Goal: Transaction & Acquisition: Download file/media

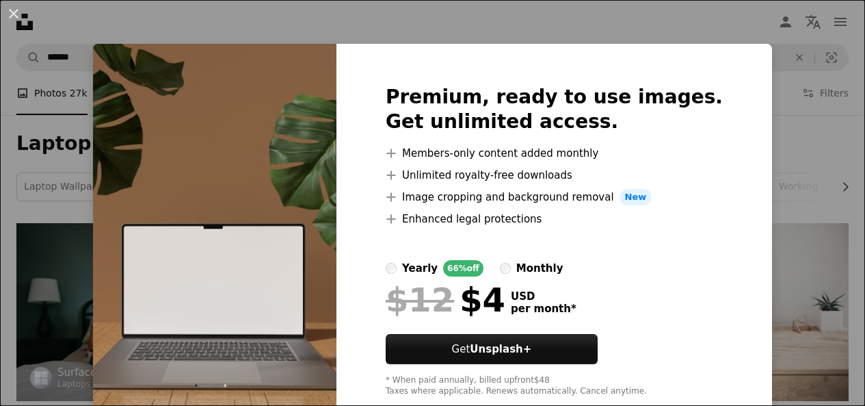
scroll to position [1505, 0]
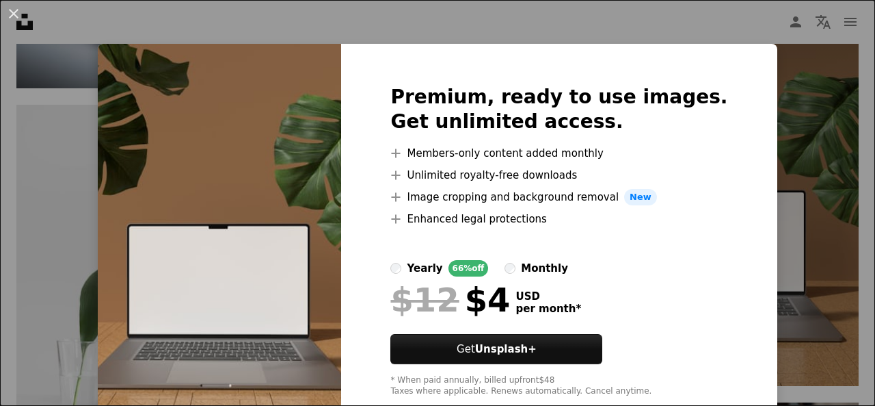
click at [823, 173] on div "An X shape Premium, ready to use images. Get unlimited access. A plus sign Memb…" at bounding box center [437, 203] width 875 height 406
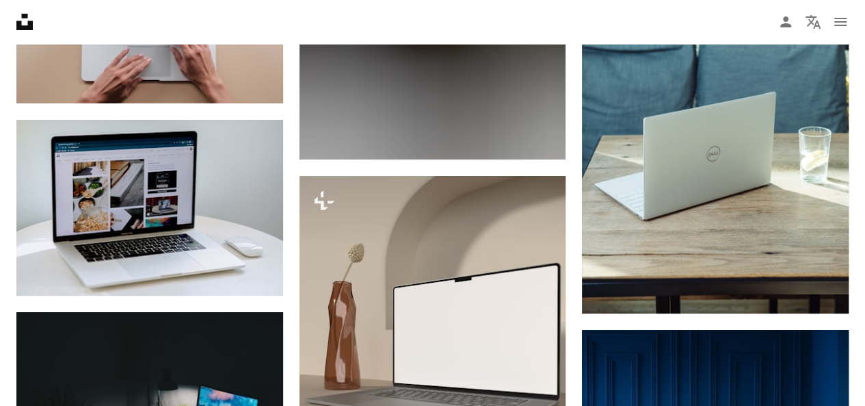
scroll to position [18191, 0]
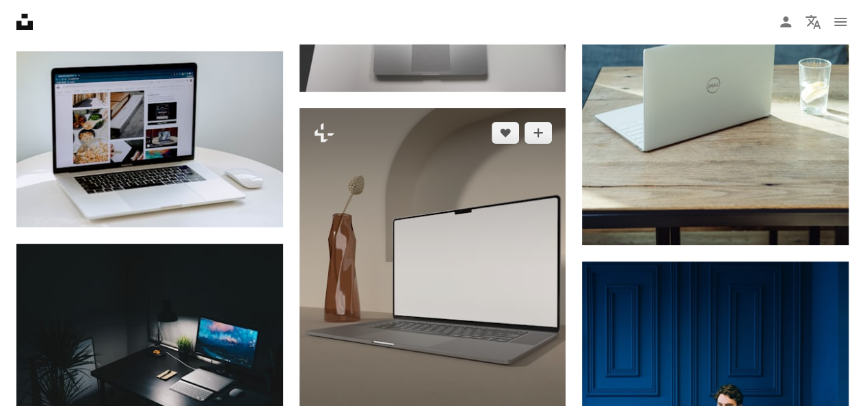
click at [533, 278] on img at bounding box center [433, 285] width 267 height 355
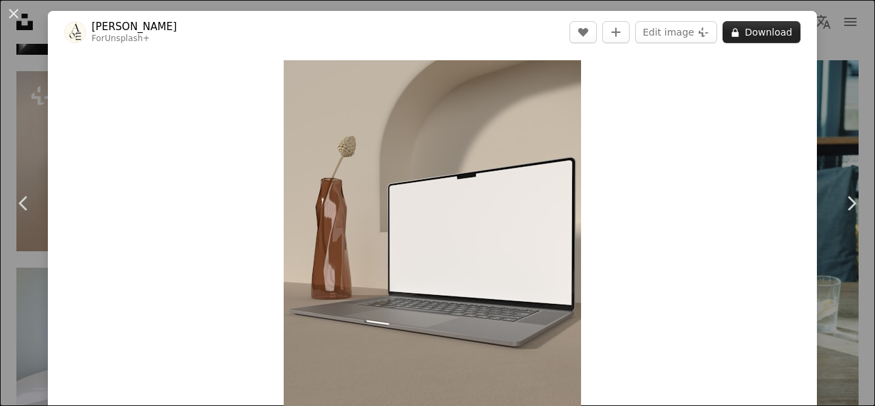
click at [737, 36] on button "A lock Download" at bounding box center [762, 32] width 78 height 22
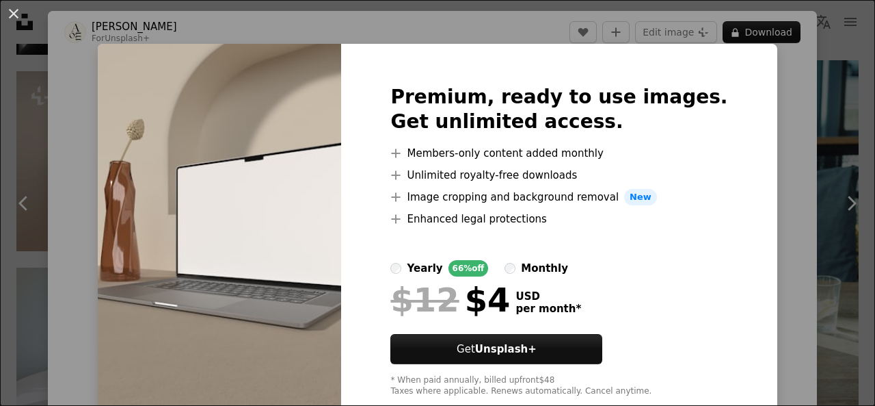
click at [788, 202] on div "An X shape Premium, ready to use images. Get unlimited access. A plus sign Memb…" at bounding box center [437, 203] width 875 height 406
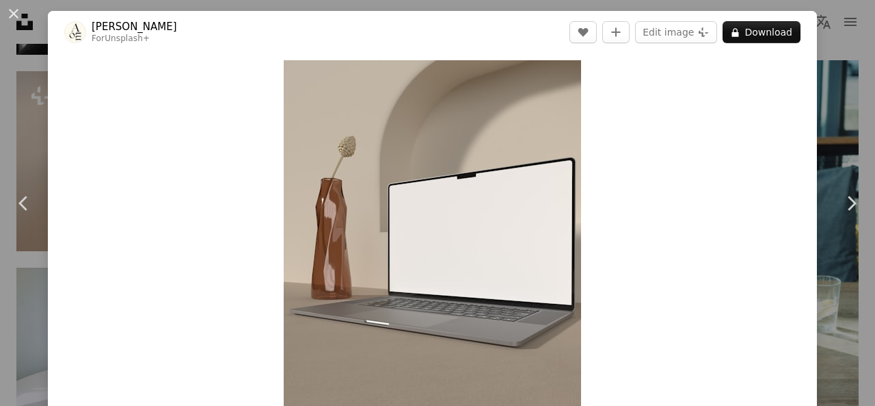
click at [811, 138] on div "An X shape Chevron left Chevron right [PERSON_NAME] For Unsplash+ A heart A plu…" at bounding box center [437, 203] width 875 height 406
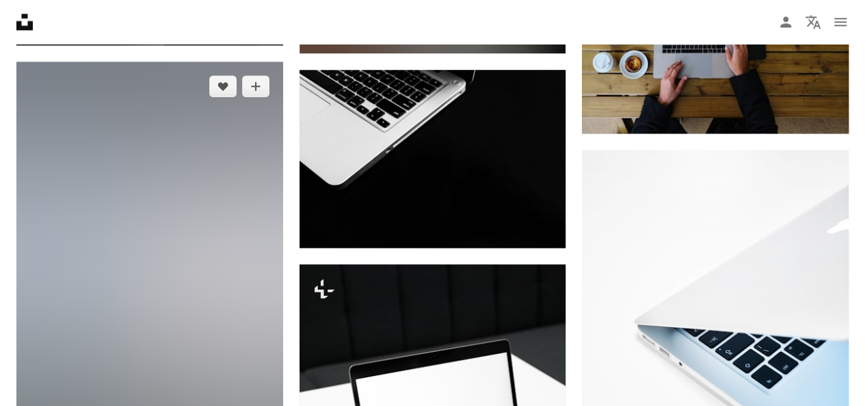
scroll to position [26808, 0]
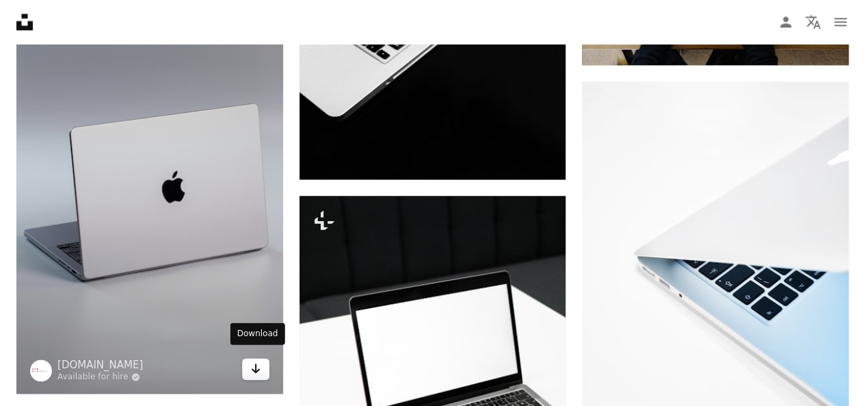
click at [254, 364] on icon "Arrow pointing down" at bounding box center [255, 368] width 11 height 16
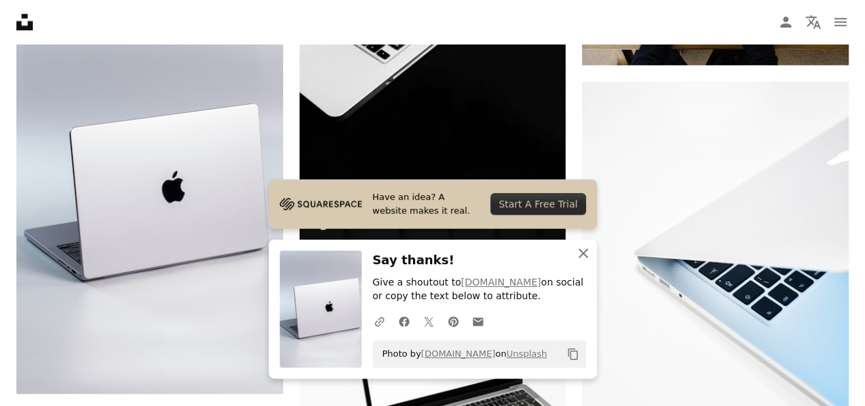
click at [582, 254] on icon "button" at bounding box center [584, 253] width 10 height 10
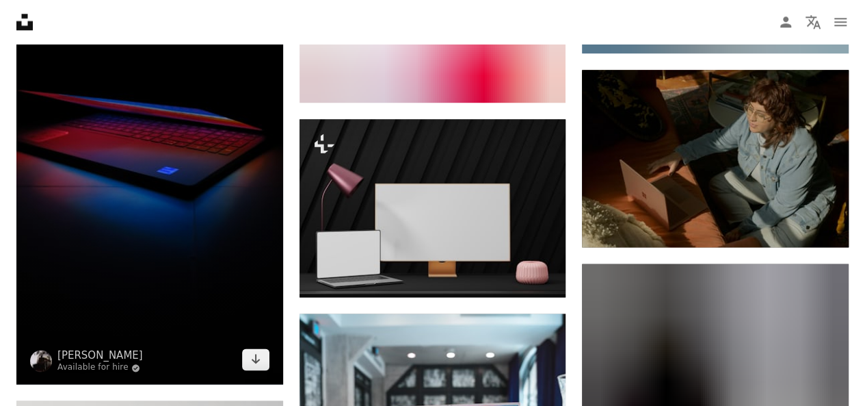
scroll to position [32073, 0]
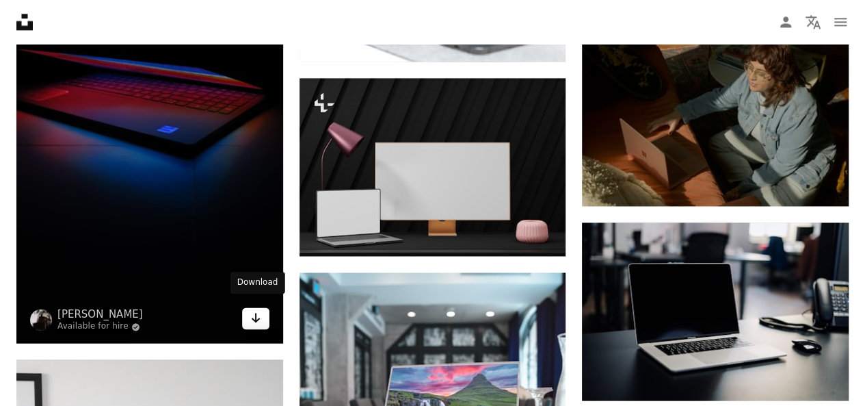
click at [254, 313] on icon "Arrow pointing down" at bounding box center [255, 317] width 11 height 16
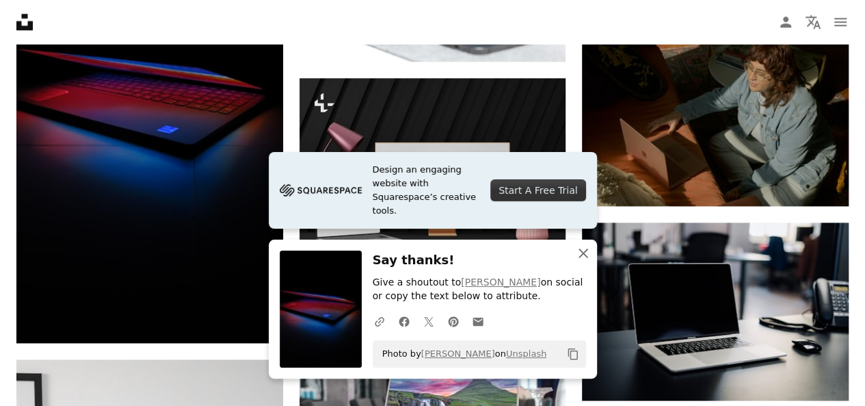
click at [587, 255] on icon "An X shape" at bounding box center [583, 253] width 16 height 16
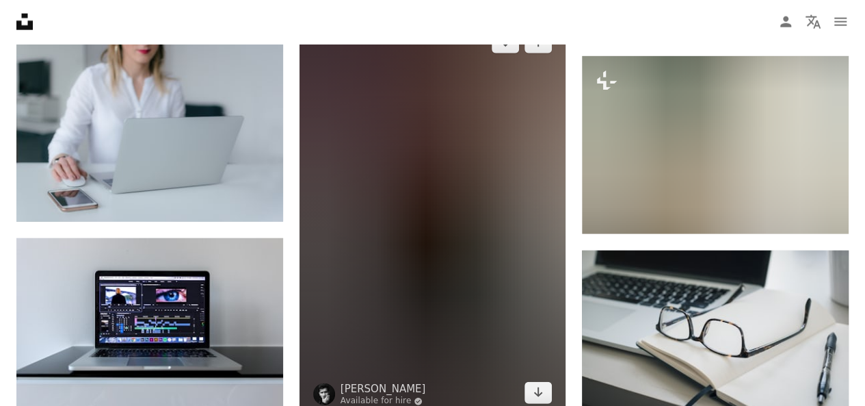
scroll to position [32826, 0]
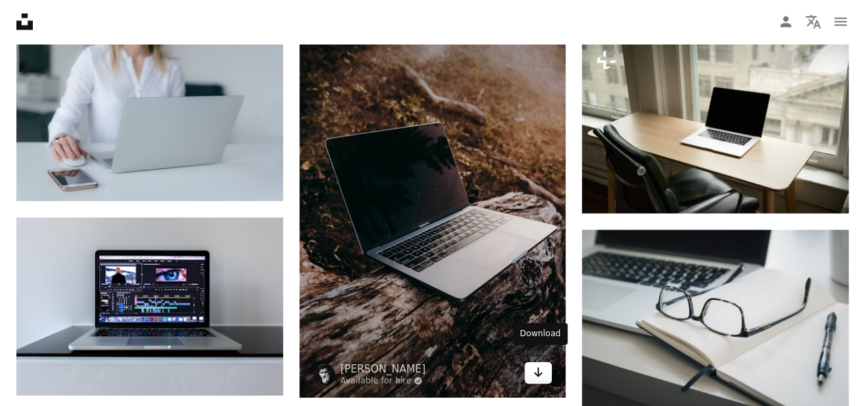
click at [536, 367] on icon "Arrow pointing down" at bounding box center [538, 372] width 11 height 16
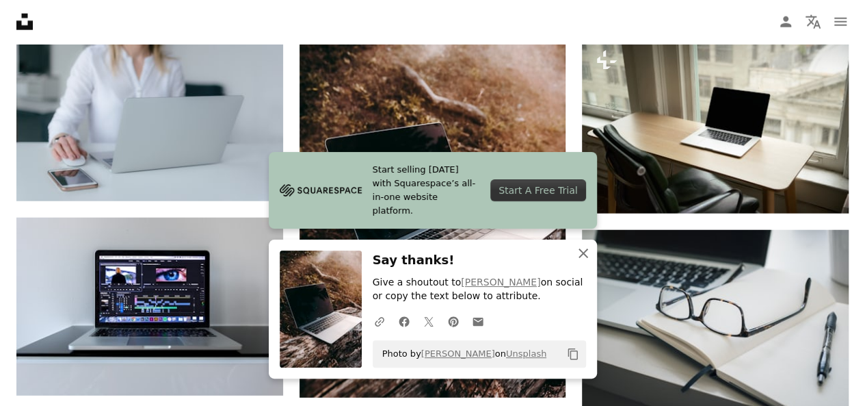
click at [581, 253] on icon "An X shape" at bounding box center [583, 253] width 16 height 16
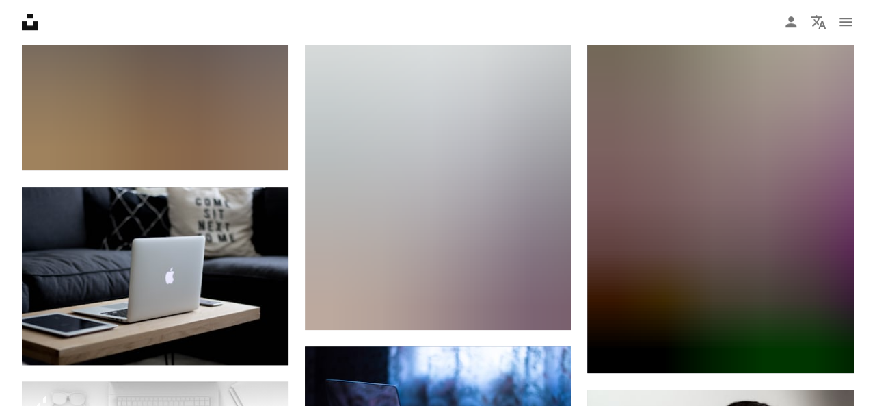
scroll to position [42058, 0]
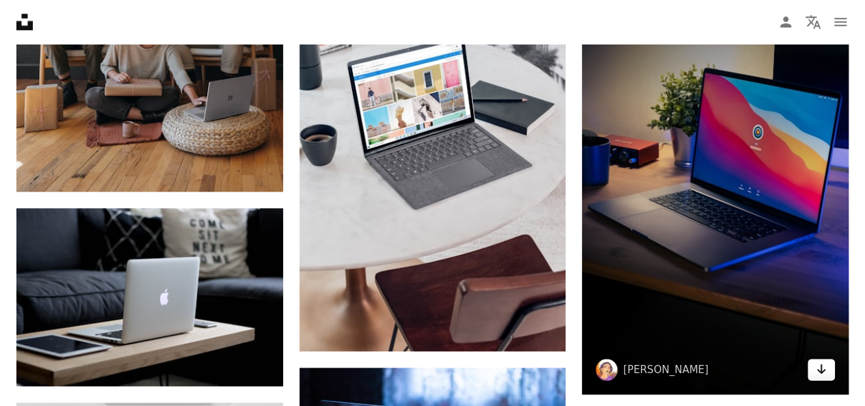
click at [830, 363] on link "Arrow pointing down" at bounding box center [821, 369] width 27 height 22
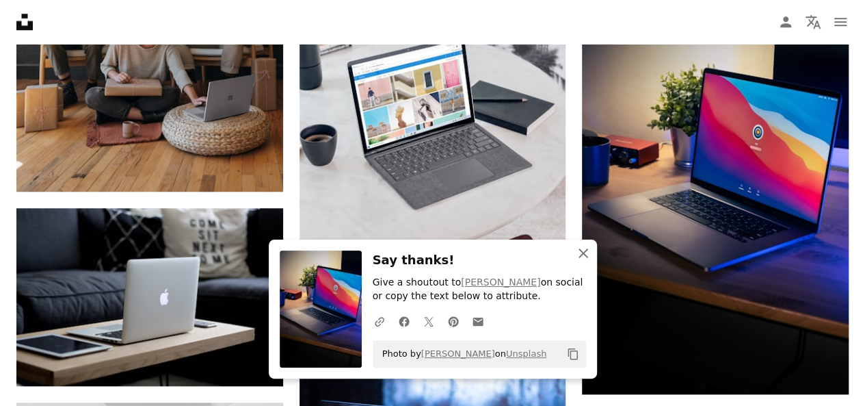
click at [585, 256] on icon "button" at bounding box center [584, 253] width 10 height 10
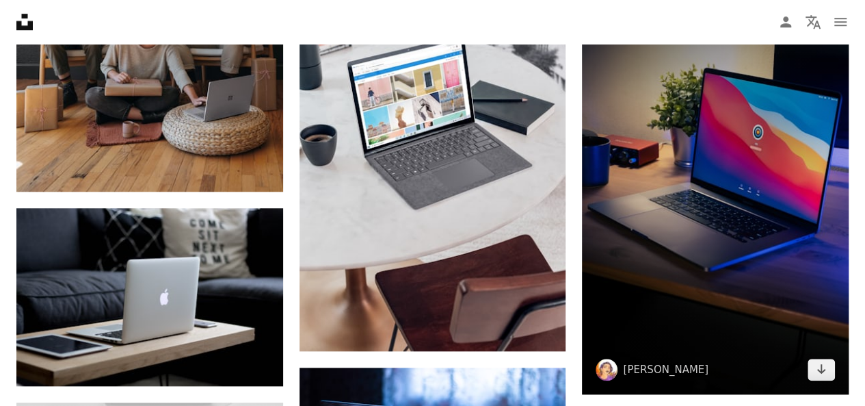
click at [584, 255] on img at bounding box center [715, 193] width 267 height 399
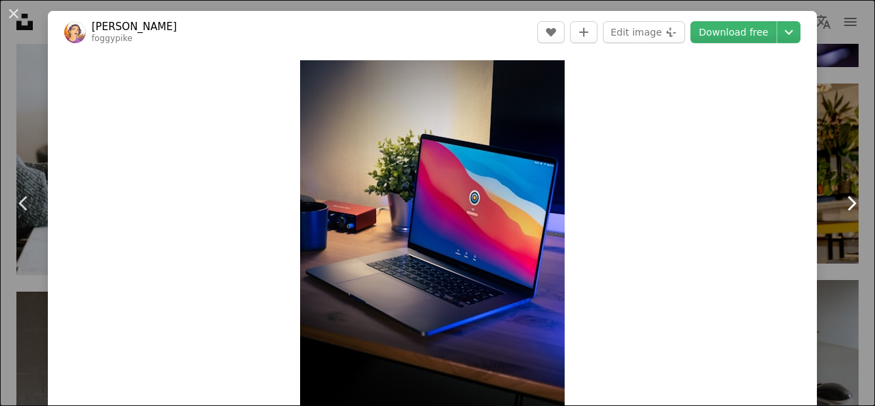
click at [845, 150] on link "Chevron right" at bounding box center [851, 202] width 48 height 131
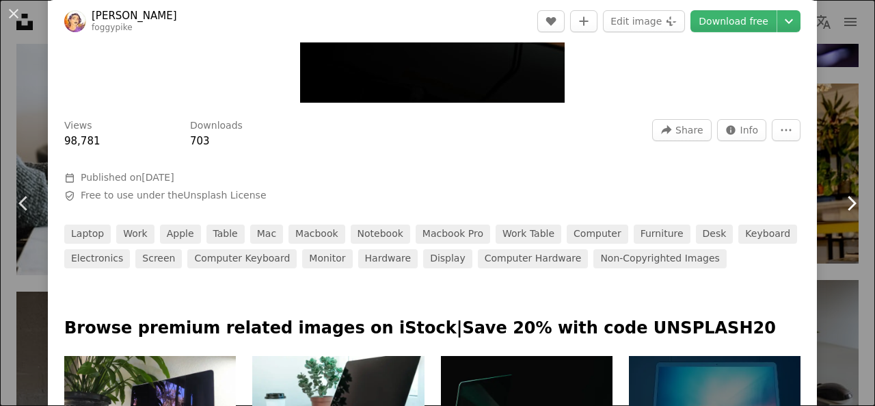
click at [851, 178] on link "Chevron right" at bounding box center [851, 202] width 48 height 131
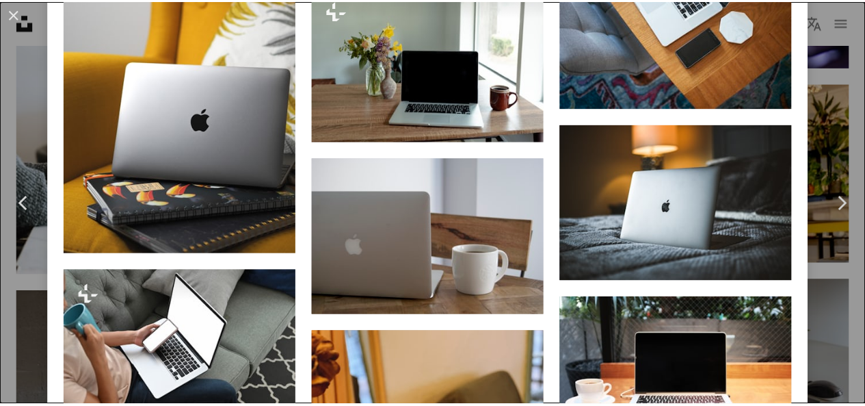
scroll to position [2235, 0]
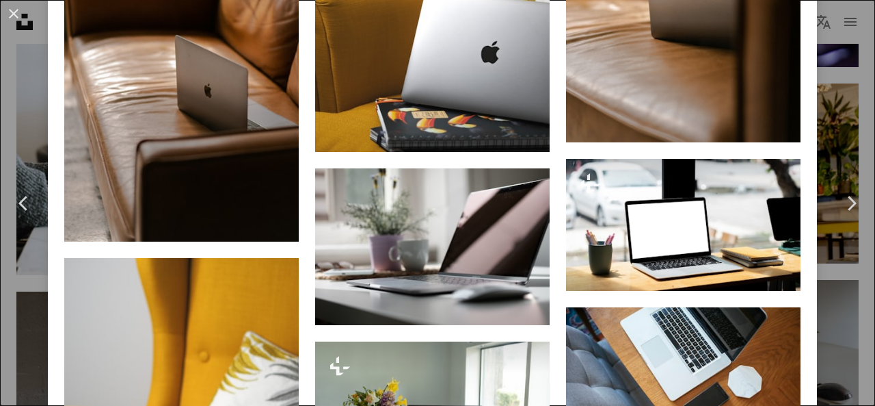
click at [853, 135] on div "An X shape Chevron left Chevron right [PERSON_NAME] ruthson_zimmerman A heart A…" at bounding box center [437, 203] width 875 height 406
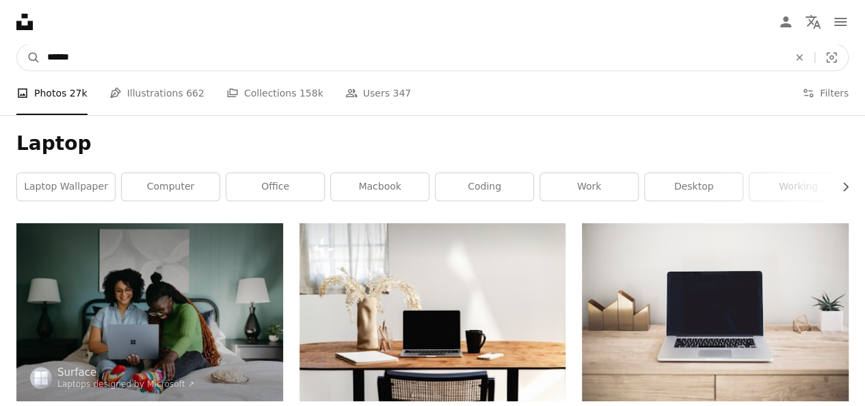
click at [401, 57] on input "******" at bounding box center [412, 57] width 744 height 26
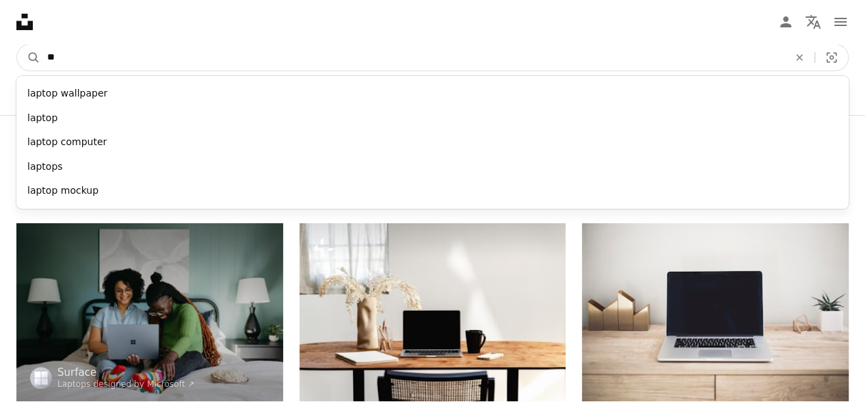
type input "*"
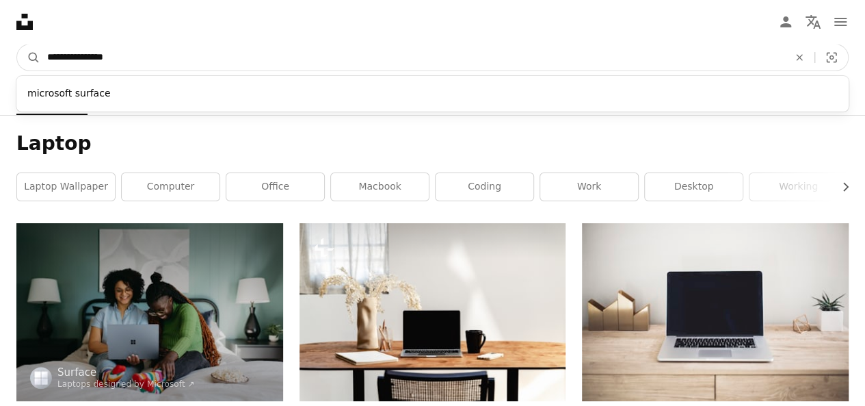
type input "**********"
click button "A magnifying glass" at bounding box center [28, 57] width 23 height 26
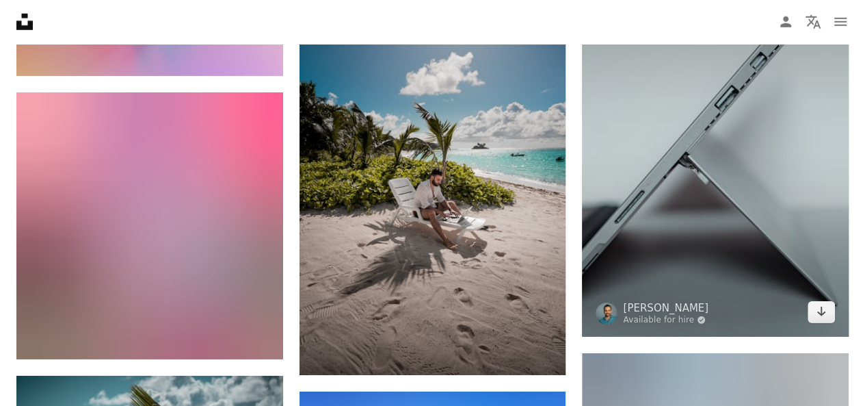
scroll to position [7181, 0]
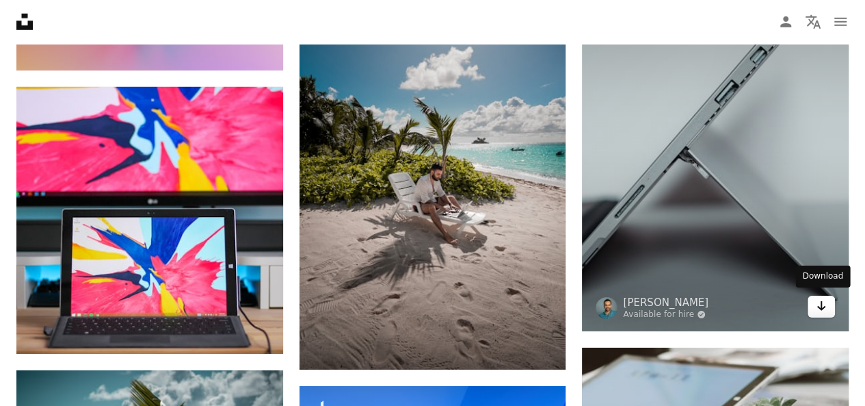
click at [813, 303] on link "Arrow pointing down" at bounding box center [821, 306] width 27 height 22
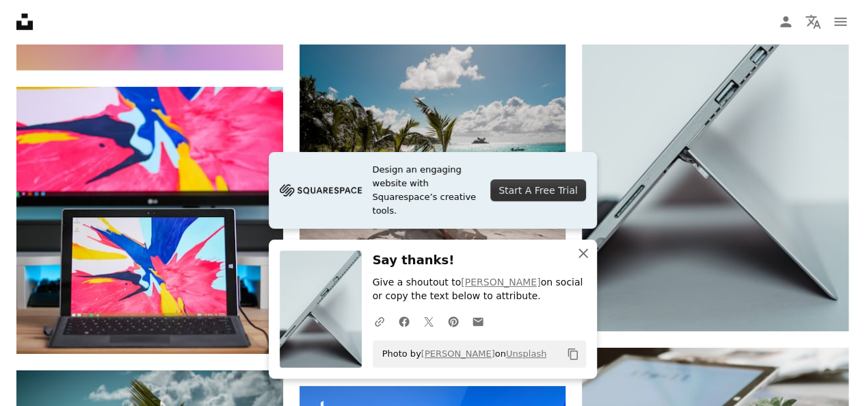
click at [585, 253] on icon "An X shape" at bounding box center [583, 253] width 16 height 16
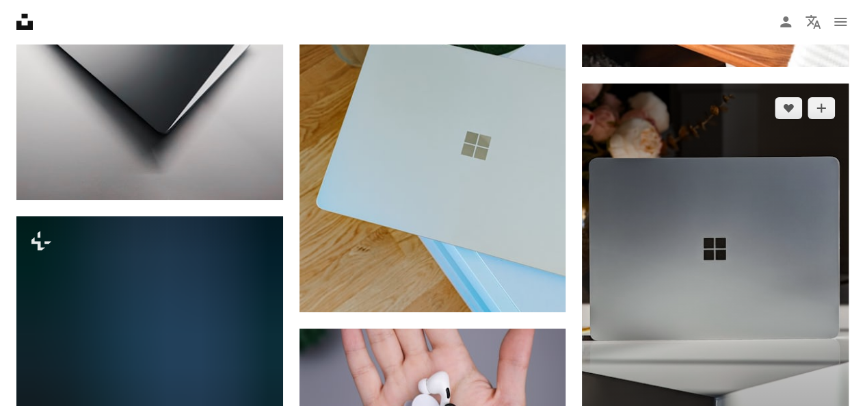
scroll to position [10326, 0]
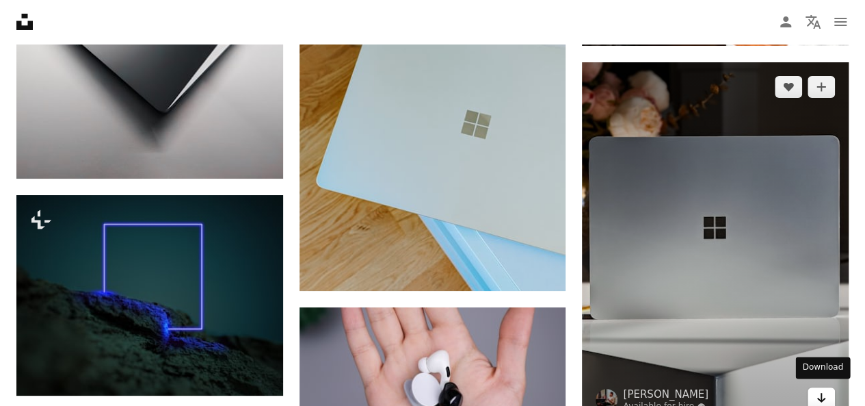
click at [825, 397] on icon "Arrow pointing down" at bounding box center [821, 397] width 11 height 16
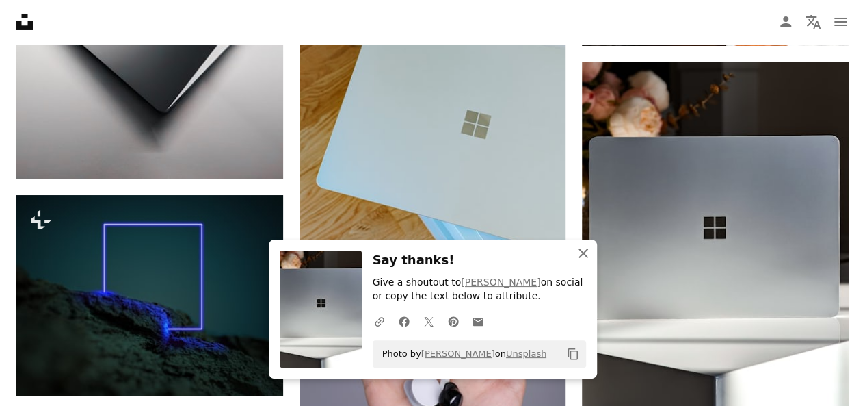
click at [581, 256] on icon "An X shape" at bounding box center [583, 253] width 16 height 16
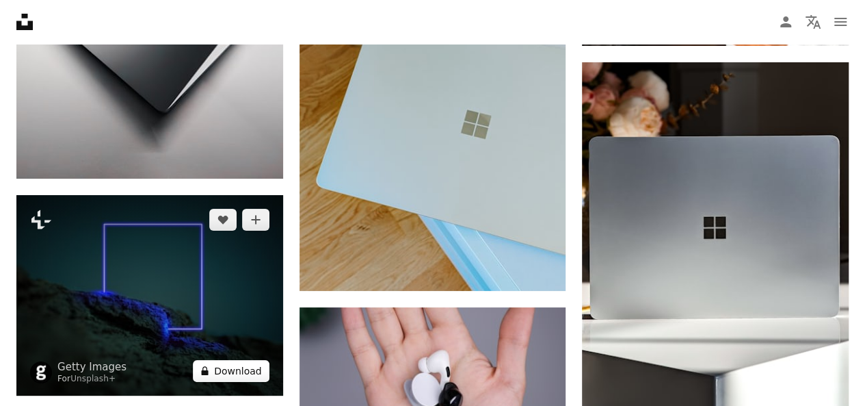
click at [253, 369] on button "A lock Download" at bounding box center [231, 371] width 77 height 22
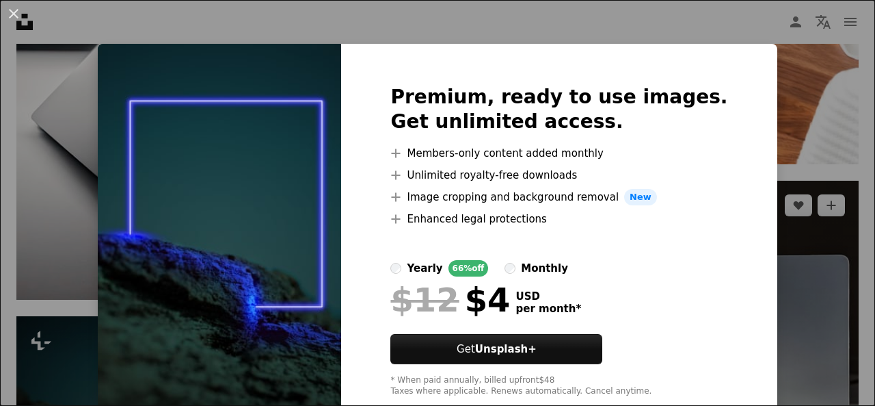
drag, startPoint x: 822, startPoint y: 42, endPoint x: 794, endPoint y: 61, distance: 34.0
click at [822, 42] on div "An X shape Premium, ready to use images. Get unlimited access. A plus sign Memb…" at bounding box center [437, 203] width 875 height 406
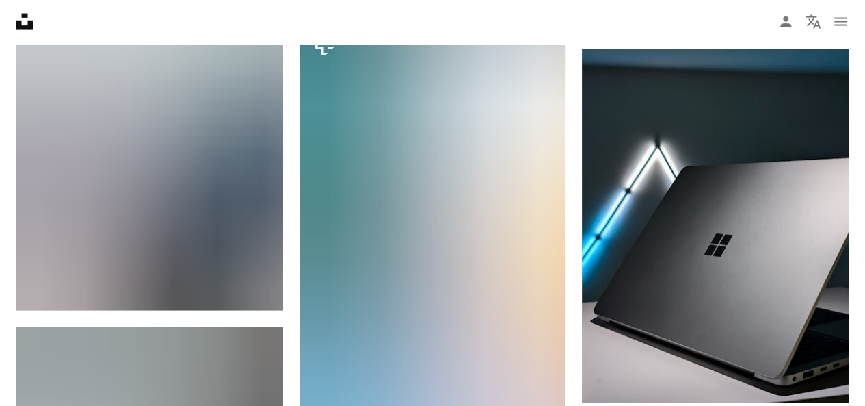
scroll to position [19695, 0]
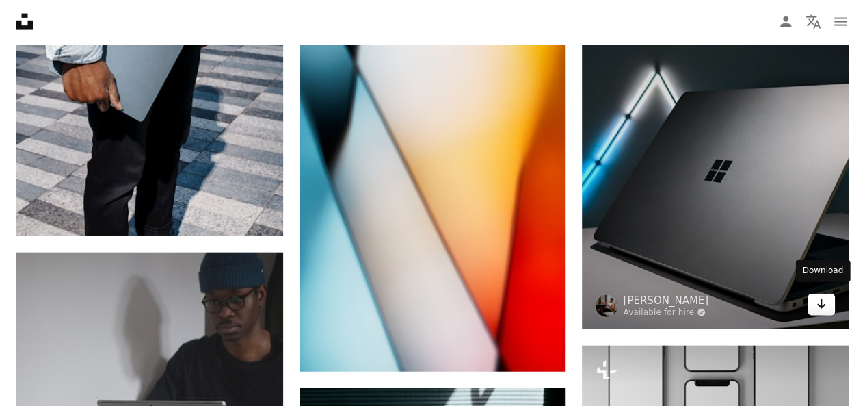
click at [819, 302] on icon "Arrow pointing down" at bounding box center [821, 303] width 11 height 16
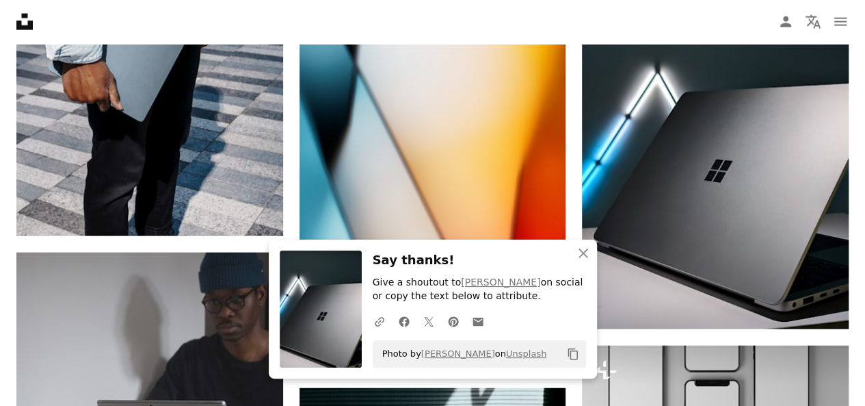
click at [587, 261] on icon "An X shape" at bounding box center [583, 253] width 16 height 16
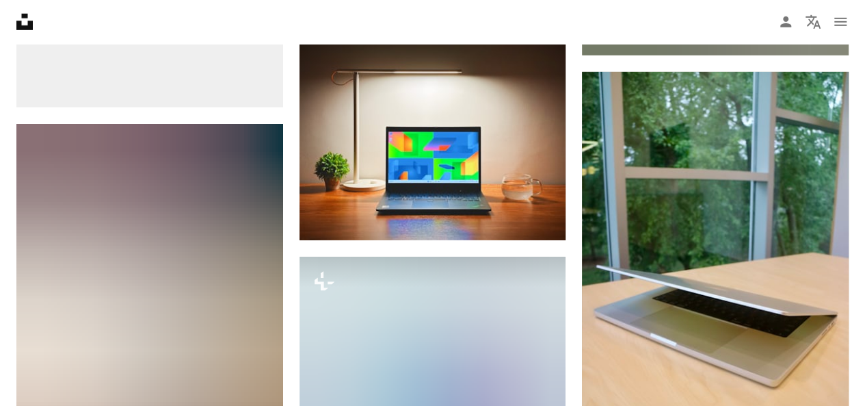
scroll to position [25577, 0]
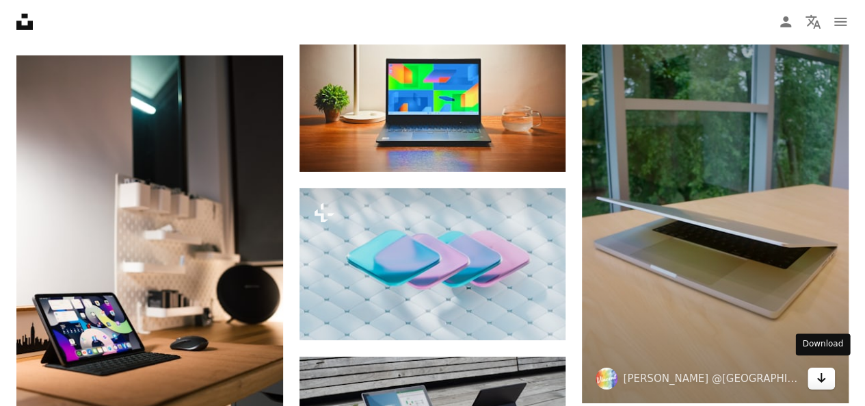
click at [814, 376] on link "Arrow pointing down" at bounding box center [821, 378] width 27 height 22
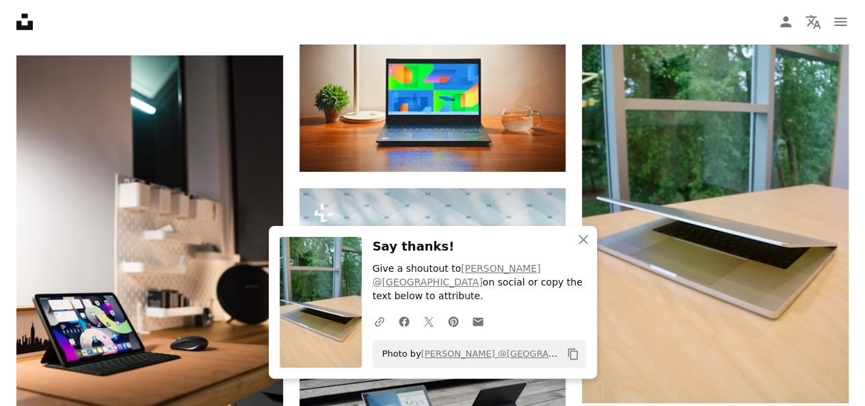
click at [581, 248] on icon "An X shape" at bounding box center [583, 239] width 16 height 16
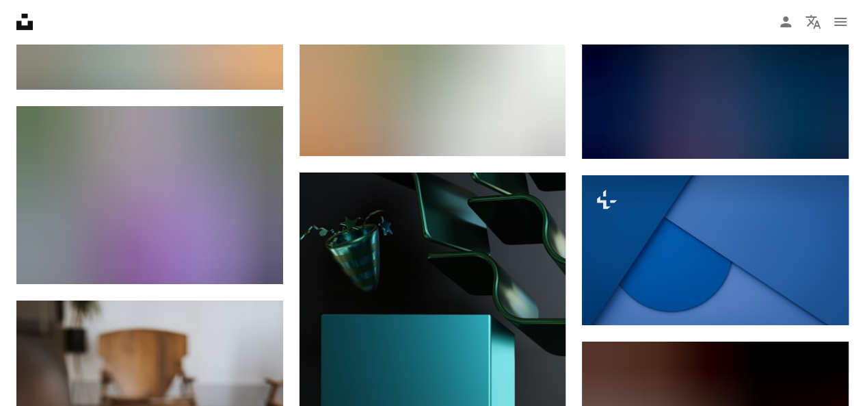
scroll to position [28928, 0]
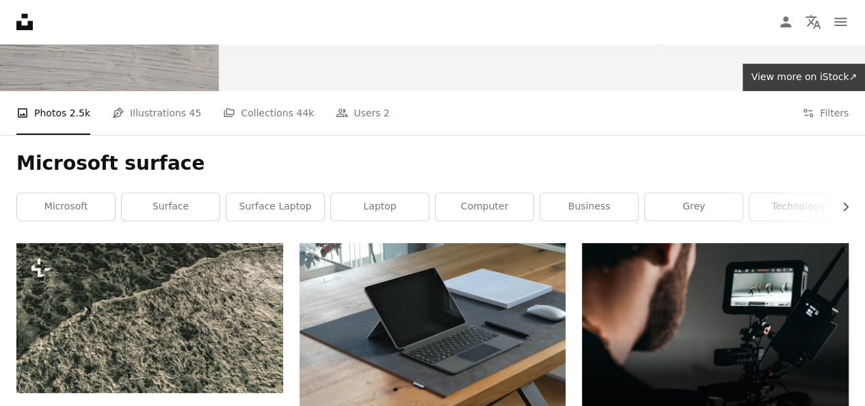
scroll to position [137, 0]
